Goal: Task Accomplishment & Management: Manage account settings

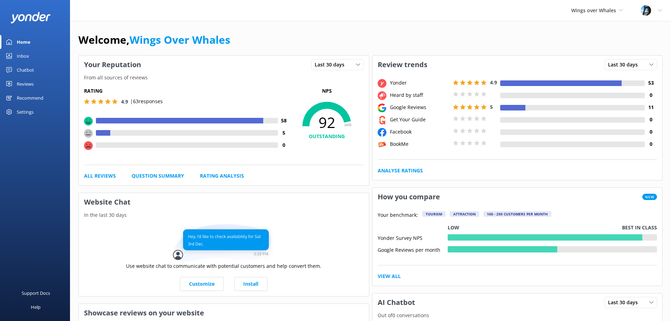
click at [31, 84] on div "Reviews" at bounding box center [25, 84] width 17 height 14
